Goal: Find specific page/section: Find specific page/section

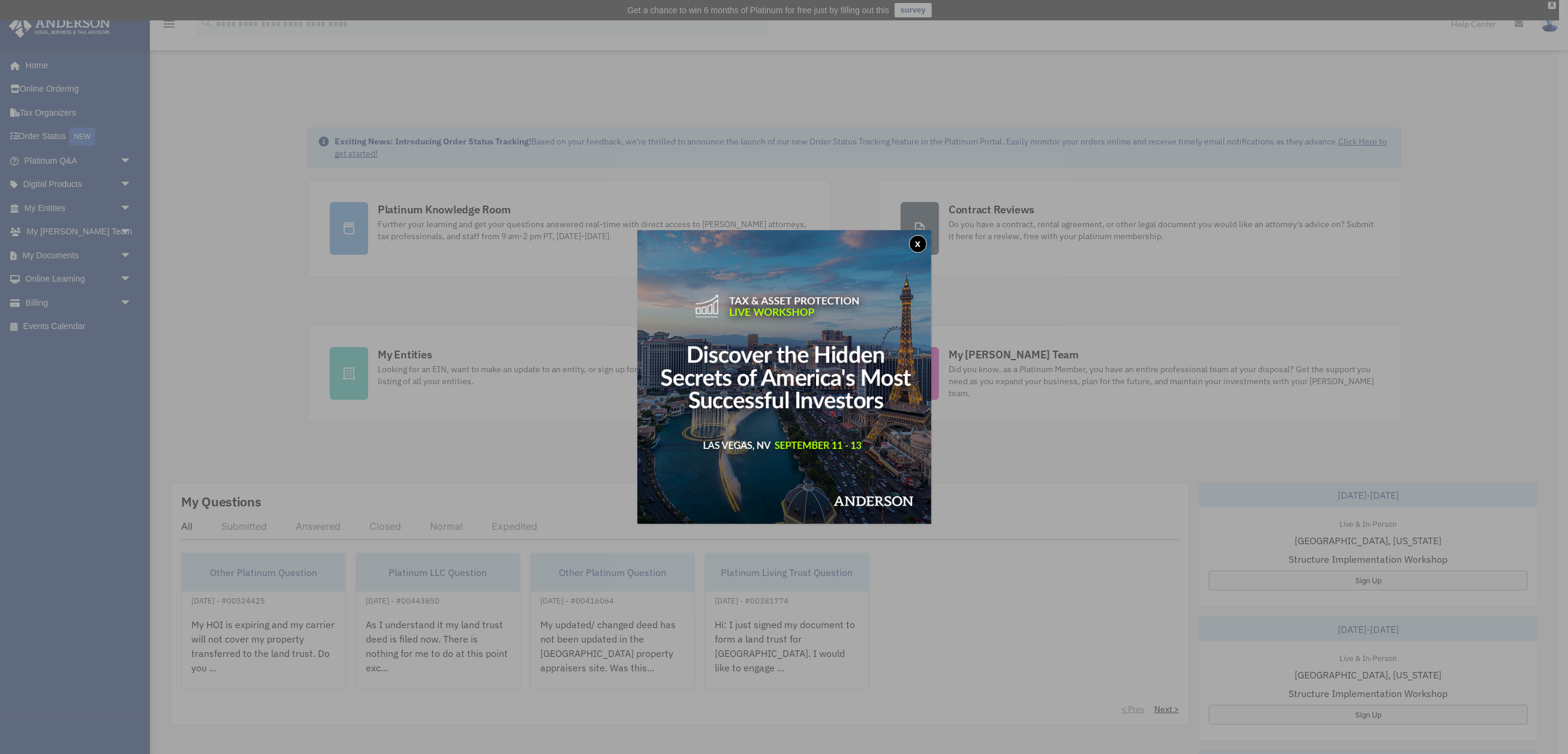
click at [916, 241] on button "x" at bounding box center [918, 244] width 18 height 18
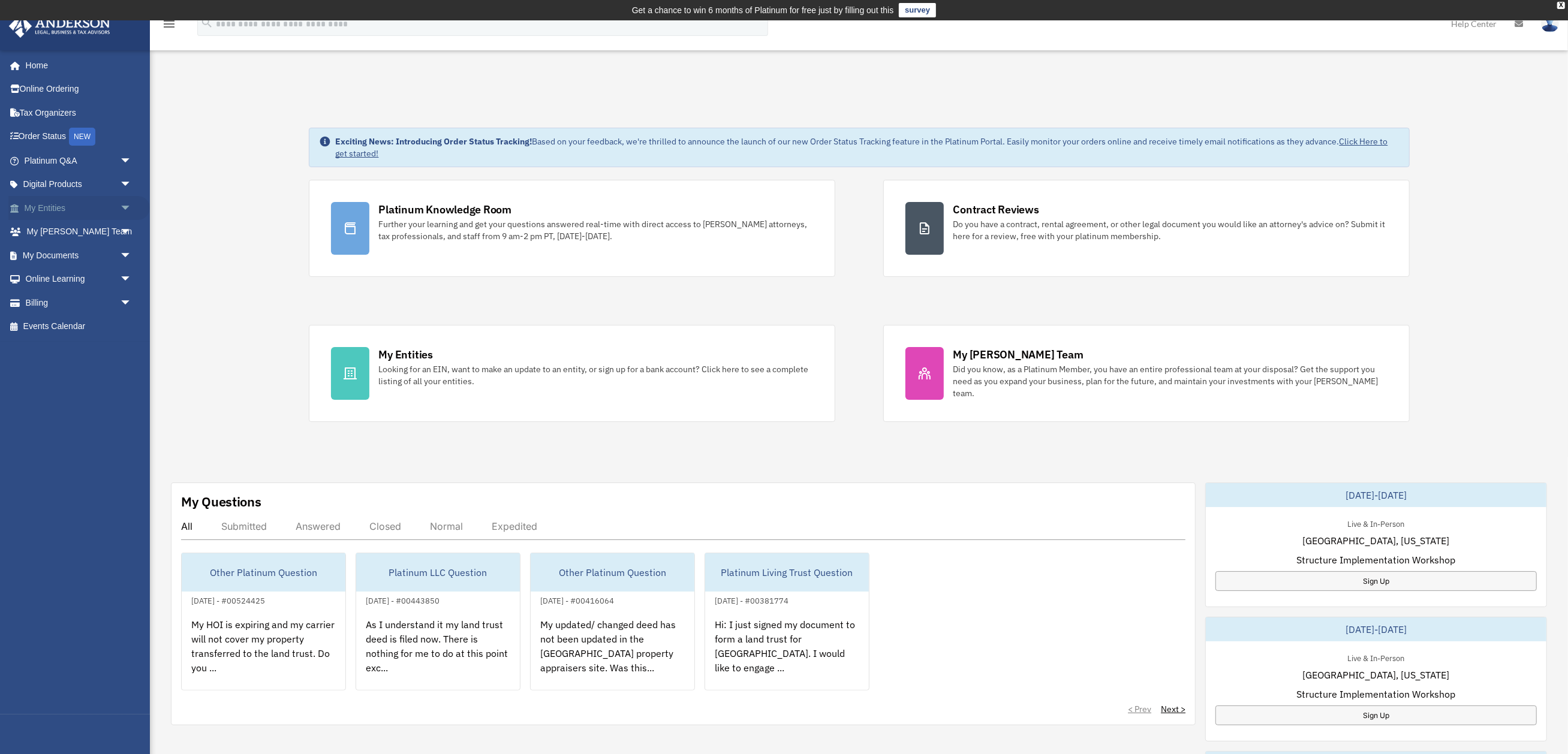
click at [53, 205] on link "My Entities arrow_drop_down" at bounding box center [79, 208] width 142 height 24
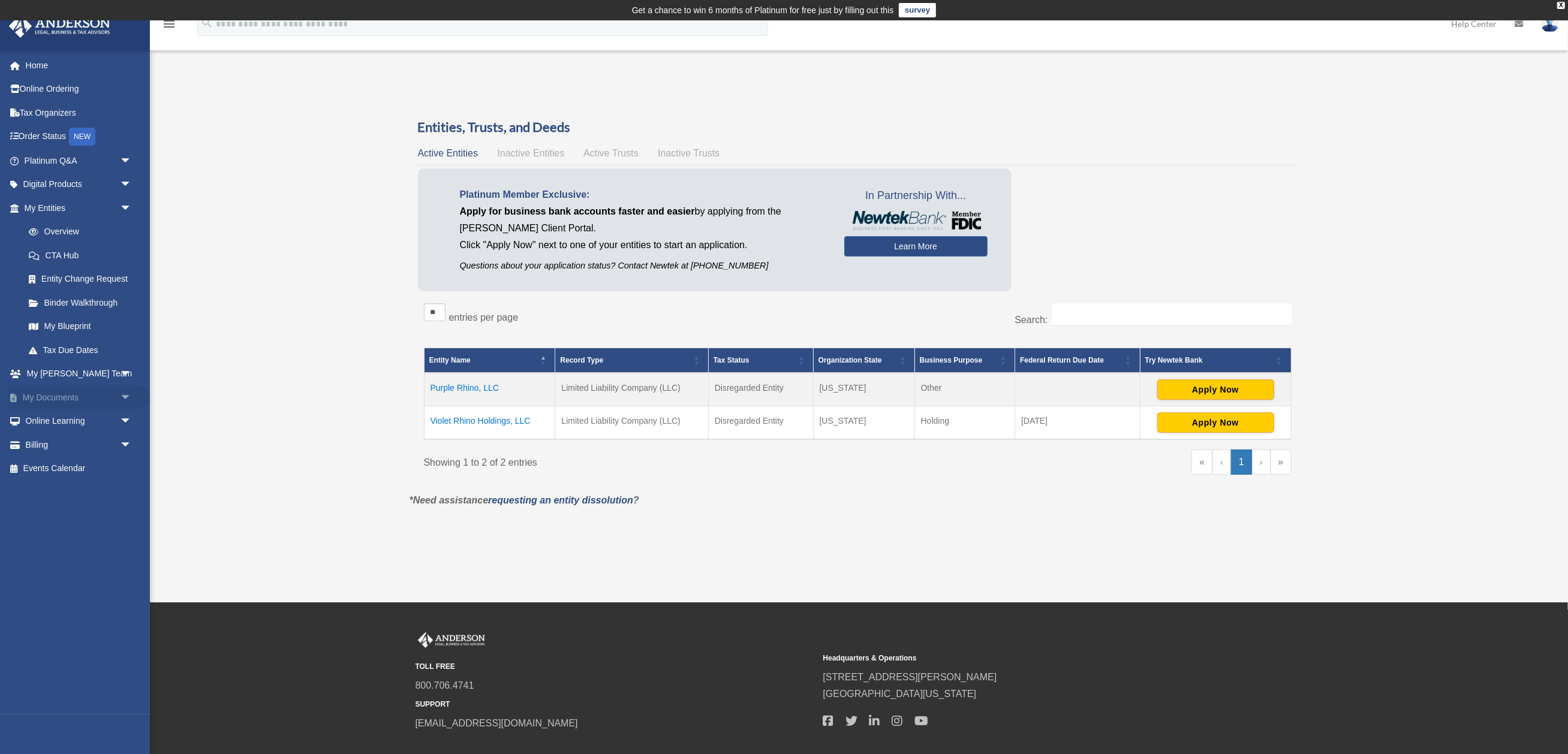
click at [68, 390] on link "My Documents arrow_drop_down" at bounding box center [79, 397] width 142 height 24
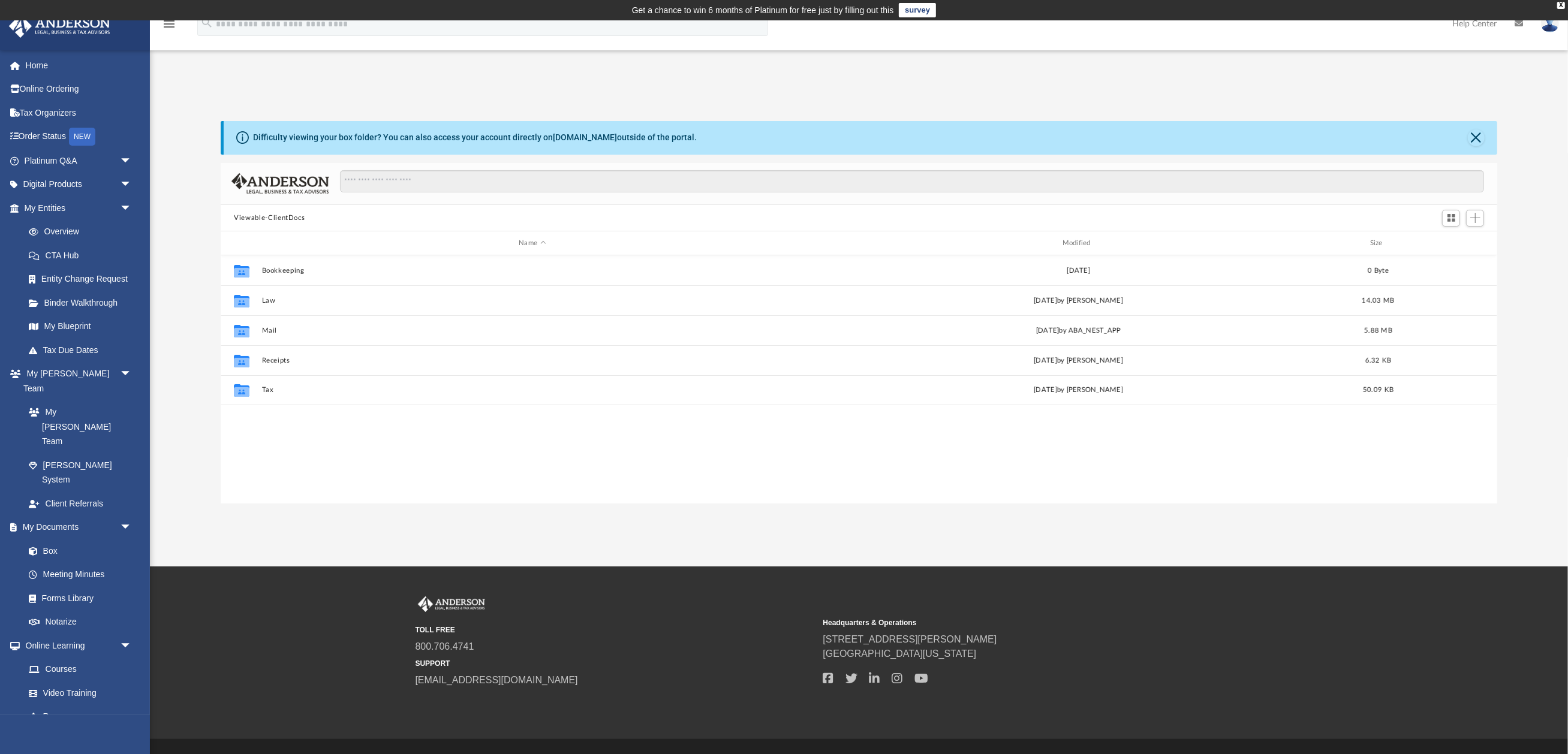
scroll to position [273, 1276]
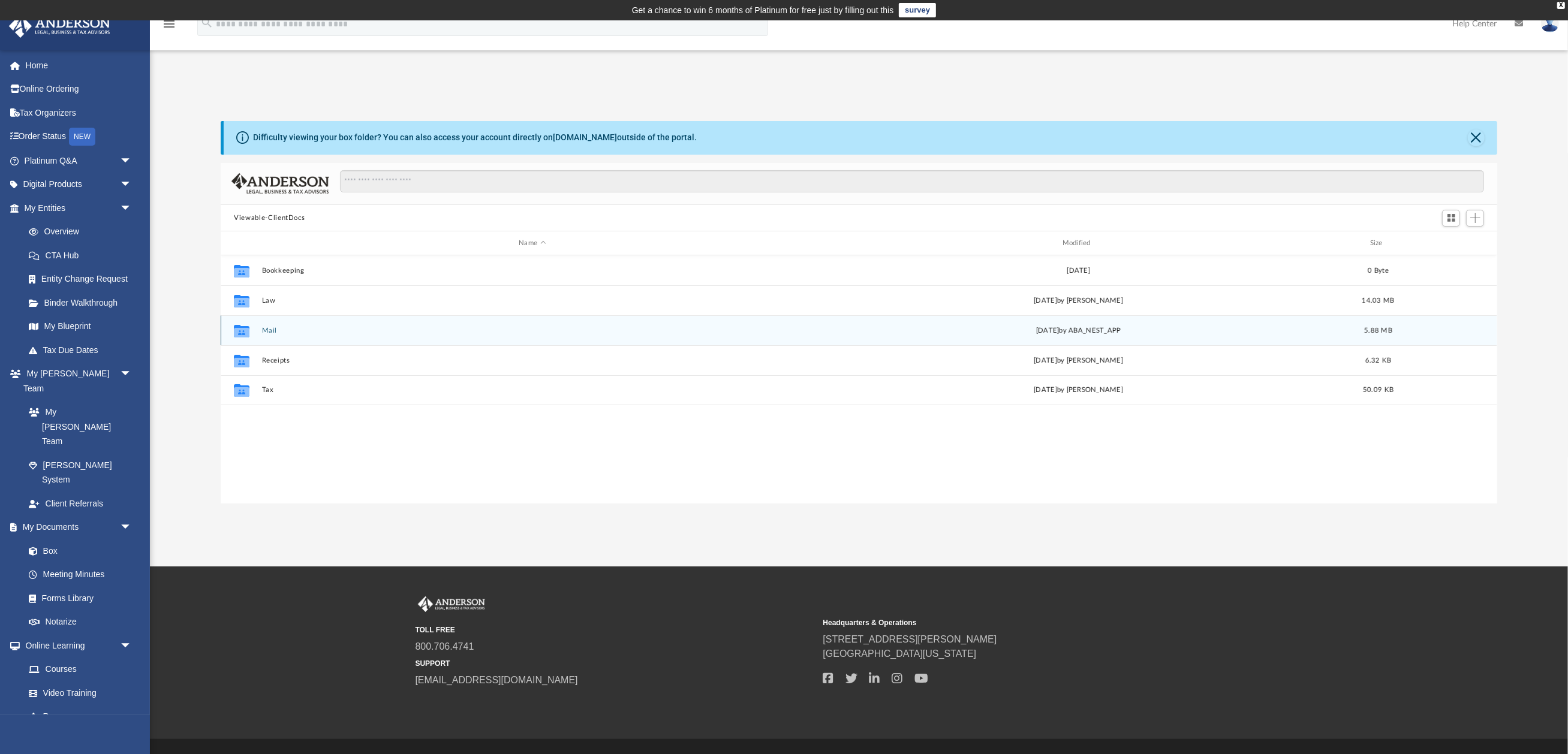
click at [254, 329] on div "Collaborated Folder" at bounding box center [242, 330] width 30 height 19
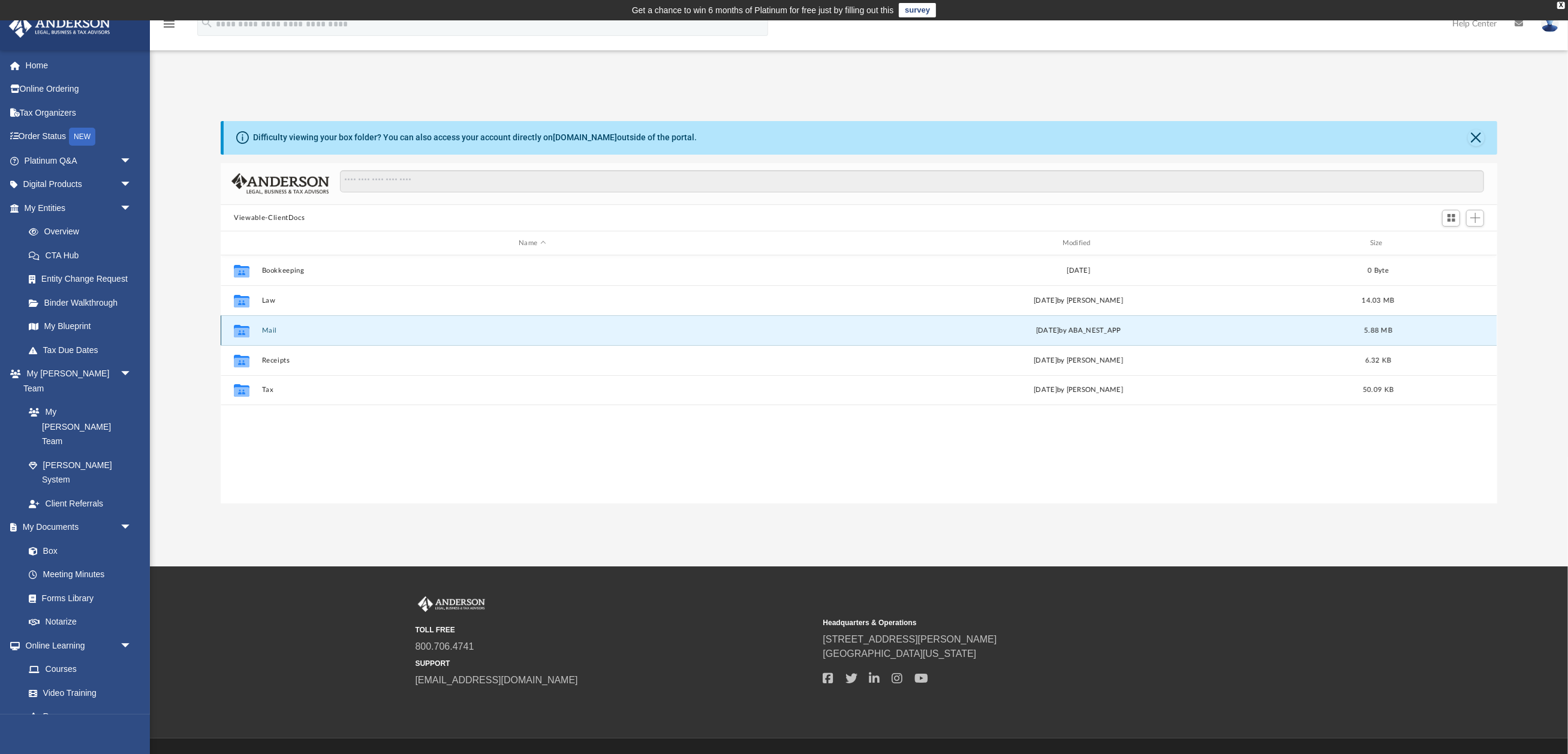
click at [264, 329] on button "Mail" at bounding box center [532, 330] width 540 height 8
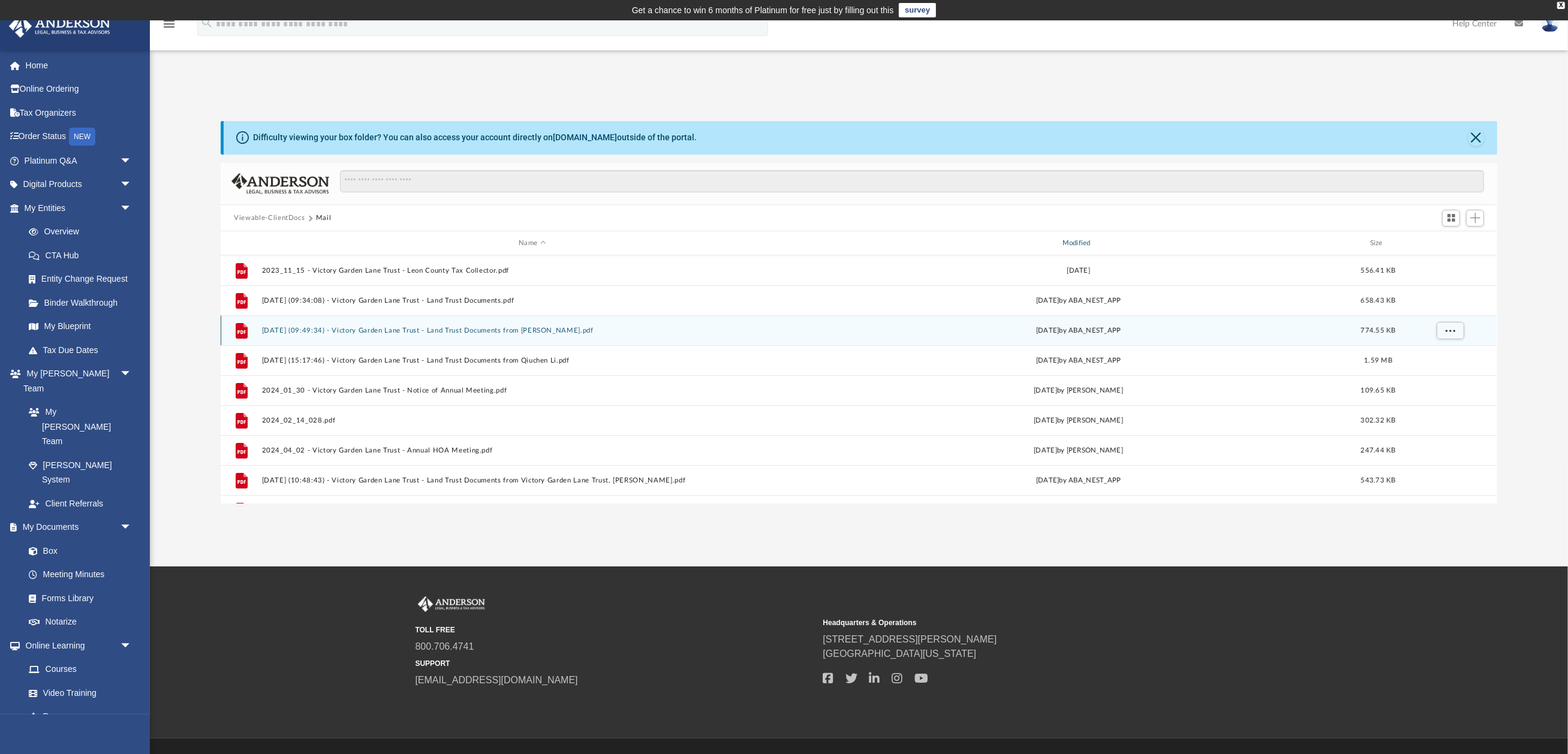
click at [1080, 238] on div "Modified" at bounding box center [1078, 243] width 541 height 11
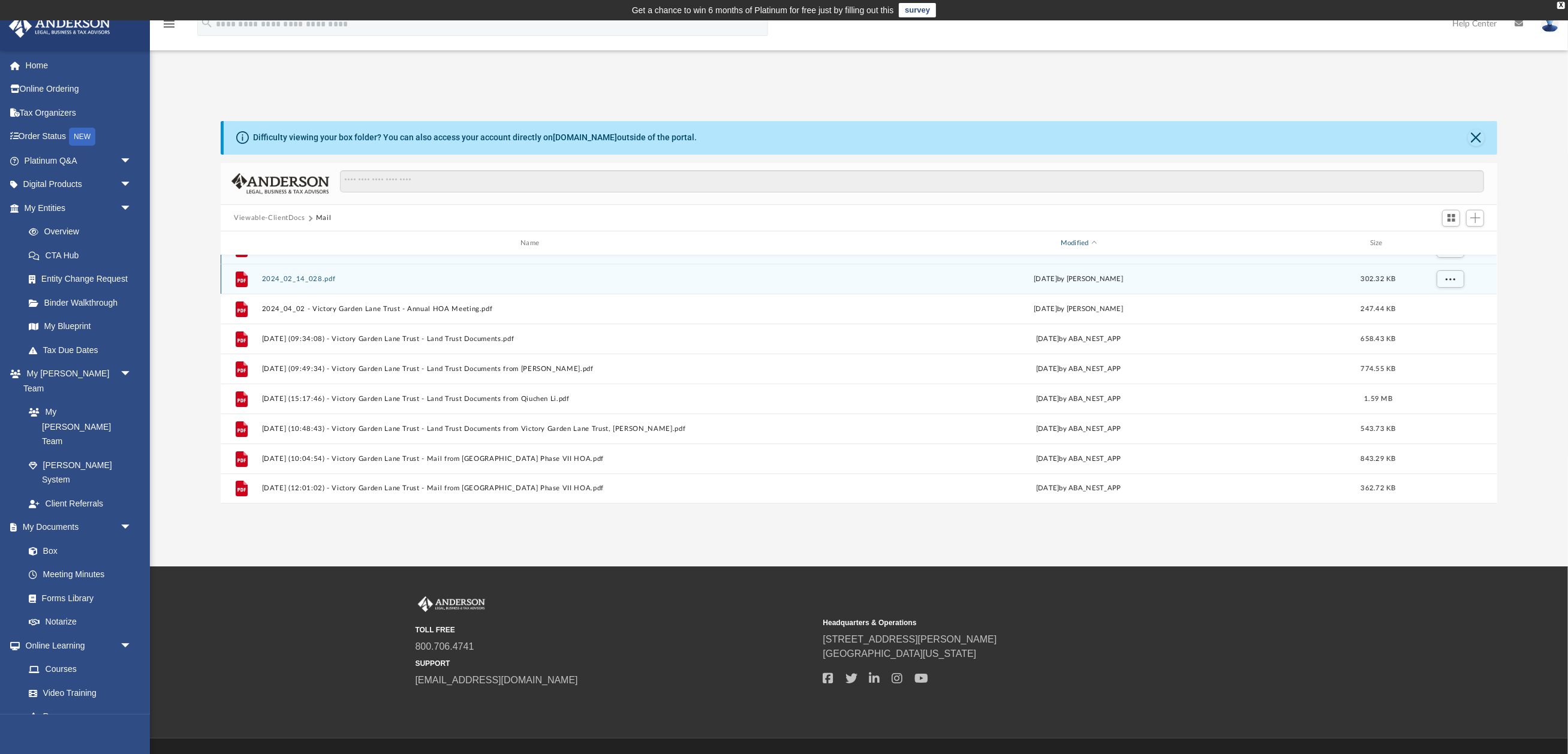
scroll to position [51, 0]
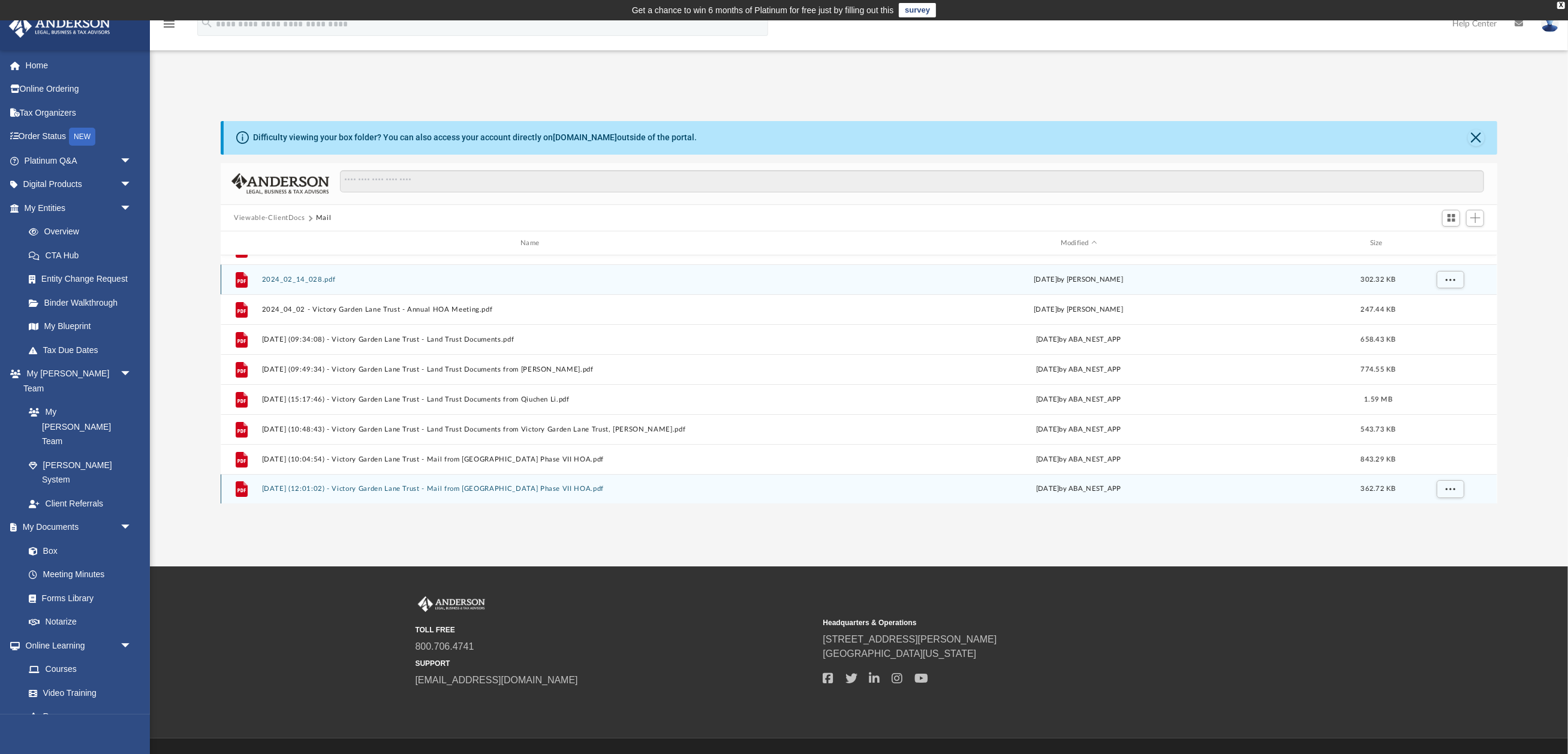
click at [526, 489] on button "2025.08.08 (12:01:02) - Victory Garden Lane Trust - Mail from Park Brook Crossi…" at bounding box center [532, 489] width 540 height 8
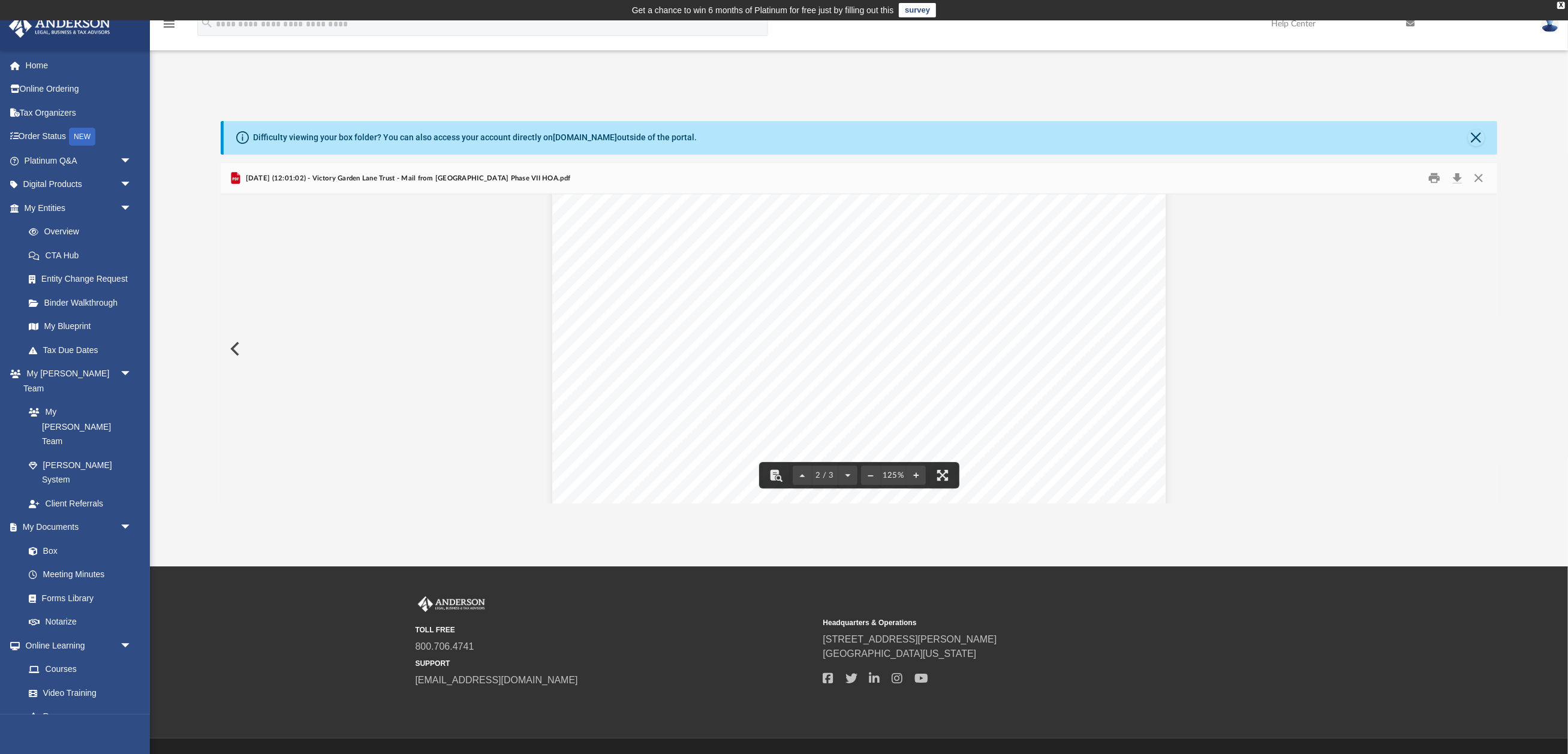
scroll to position [888, 0]
click at [874, 476] on button "File preview" at bounding box center [870, 475] width 19 height 27
click at [874, 476] on div "2 / 3 115%" at bounding box center [859, 349] width 1276 height 309
click at [874, 476] on button "File preview" at bounding box center [870, 475] width 19 height 27
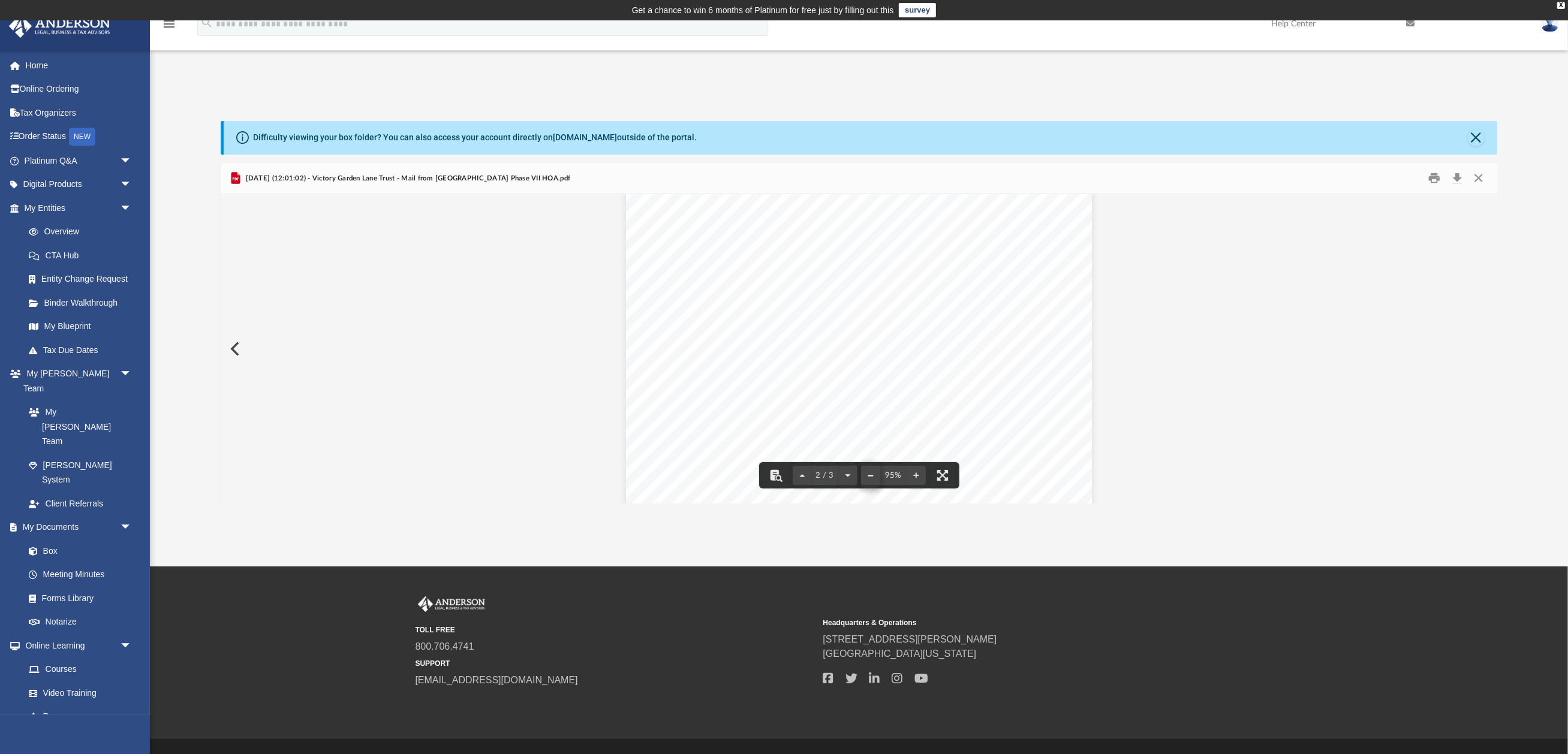
click at [874, 476] on button "File preview" at bounding box center [870, 475] width 19 height 27
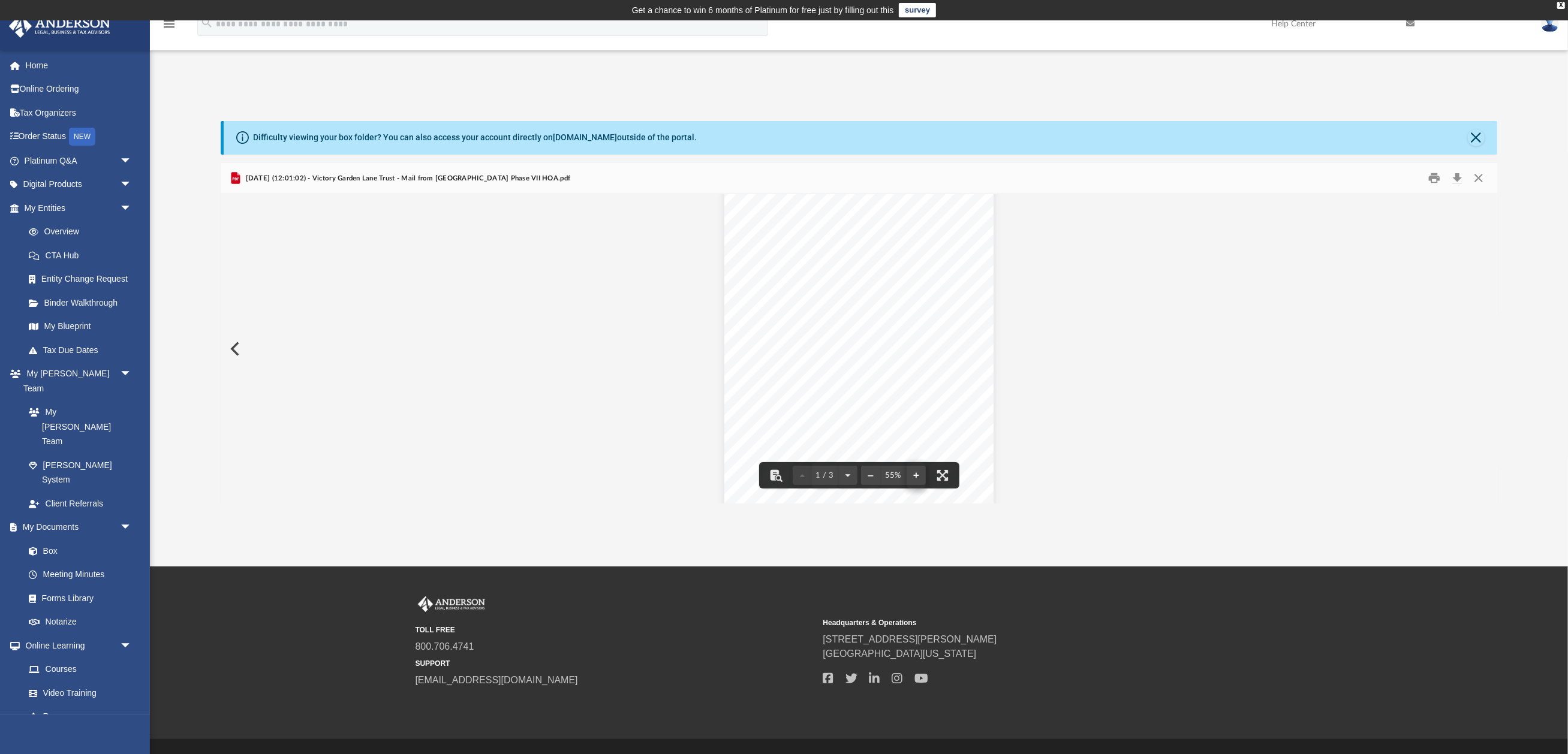
click at [913, 477] on button "File preview" at bounding box center [916, 475] width 19 height 27
